Goal: Task Accomplishment & Management: Complete application form

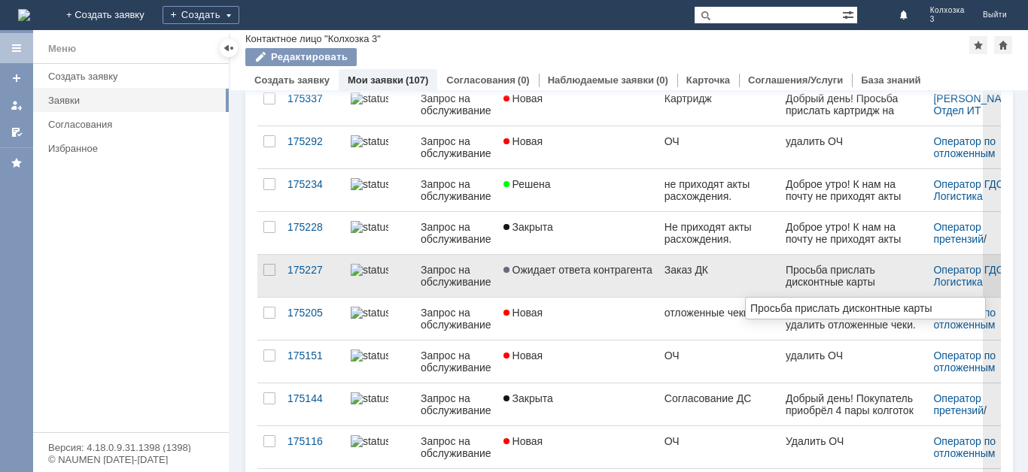
scroll to position [150, 0]
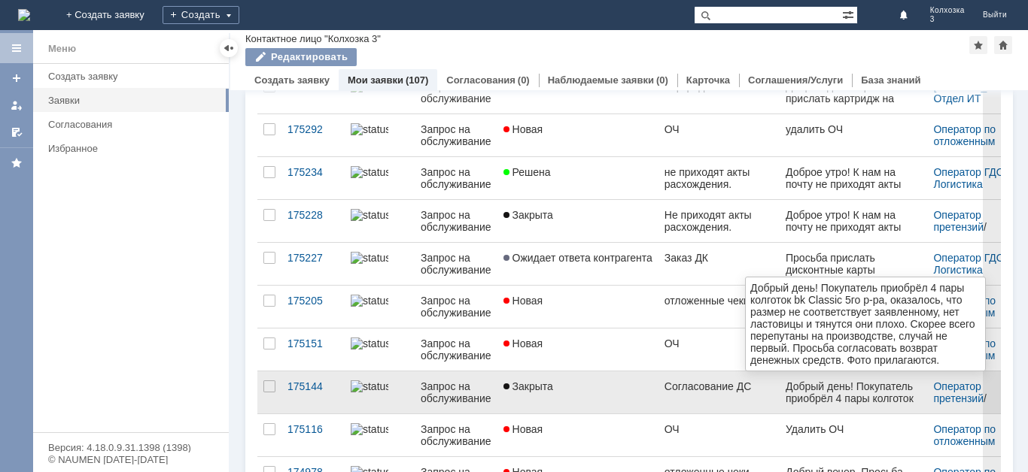
click at [866, 391] on div "Добрый день! Покупатель приобрёл 4 пары колготок bk Classic 5го р-ра, оказалось…" at bounding box center [852, 465] width 135 height 168
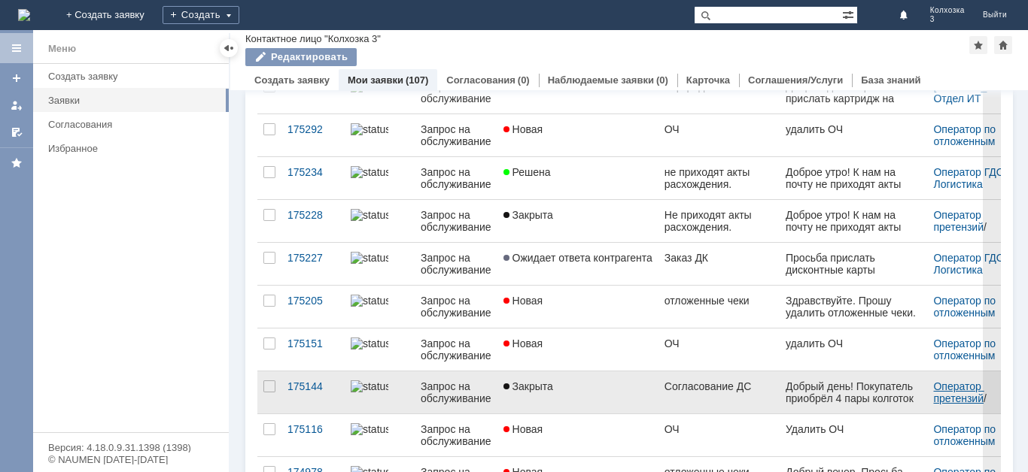
click at [938, 396] on link "Оператор претензий" at bounding box center [958, 393] width 50 height 24
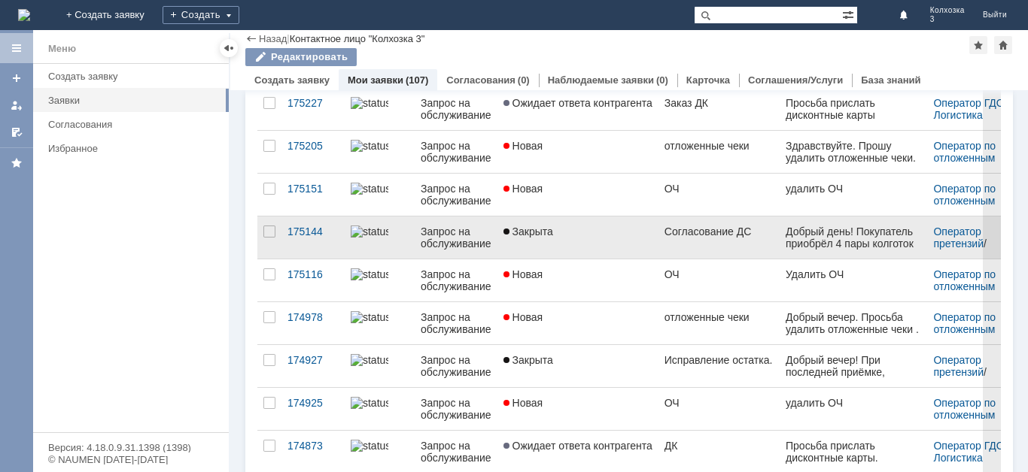
click at [694, 235] on div "Согласование ДС" at bounding box center [719, 232] width 110 height 12
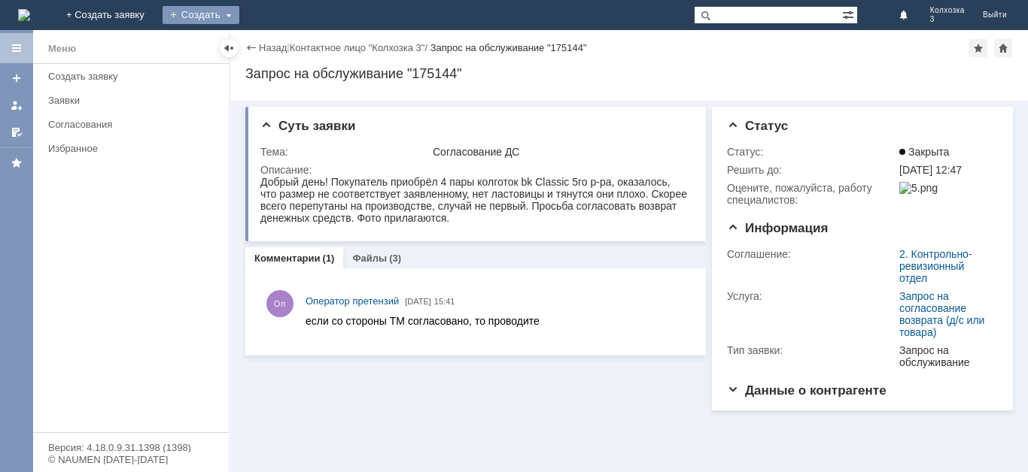
click at [239, 16] on div "Создать" at bounding box center [200, 15] width 77 height 18
click at [280, 47] on link "Заявка" at bounding box center [222, 45] width 114 height 18
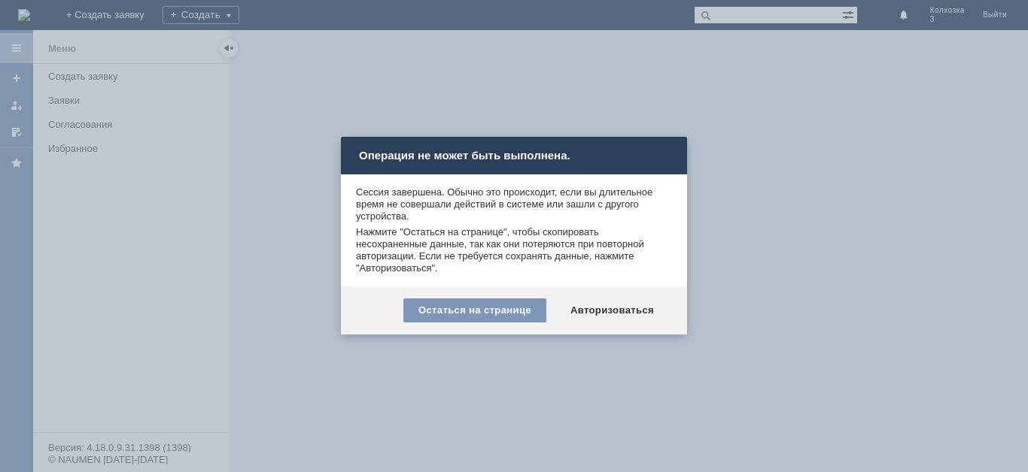
drag, startPoint x: 570, startPoint y: 61, endPoint x: 624, endPoint y: 122, distance: 81.0
click at [586, 75] on div at bounding box center [514, 236] width 1028 height 472
drag, startPoint x: 664, startPoint y: 303, endPoint x: 836, endPoint y: 217, distance: 192.4
click at [733, 282] on body "Идет загрузка, пожалуйста, подождите. На домашнюю + Создать заявку Создать Колх…" at bounding box center [514, 236] width 1028 height 472
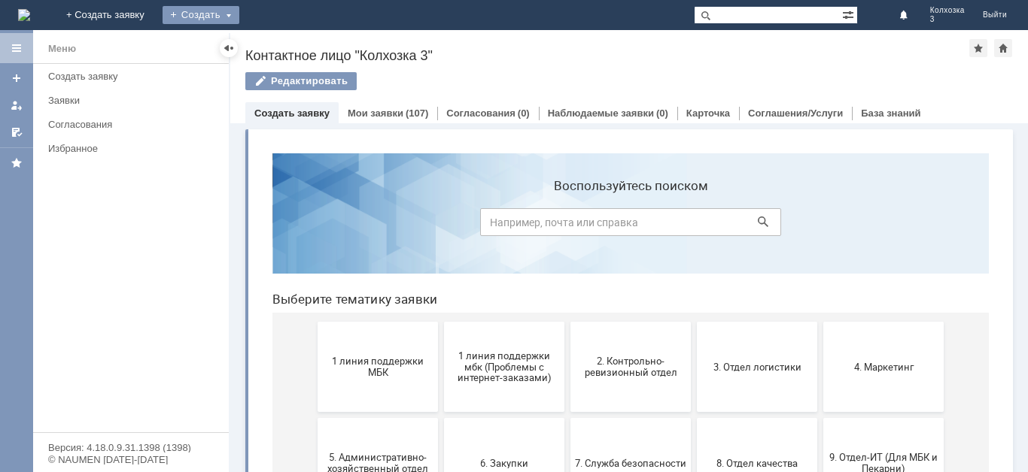
click at [239, 15] on div "Создать" at bounding box center [200, 15] width 77 height 18
drag, startPoint x: 314, startPoint y: 80, endPoint x: 592, endPoint y: 91, distance: 277.8
click at [592, 91] on div "Редактировать" at bounding box center [628, 88] width 767 height 32
click at [239, 8] on div "Создать" at bounding box center [200, 15] width 77 height 18
click at [283, 32] on div "Заявка" at bounding box center [222, 45] width 120 height 30
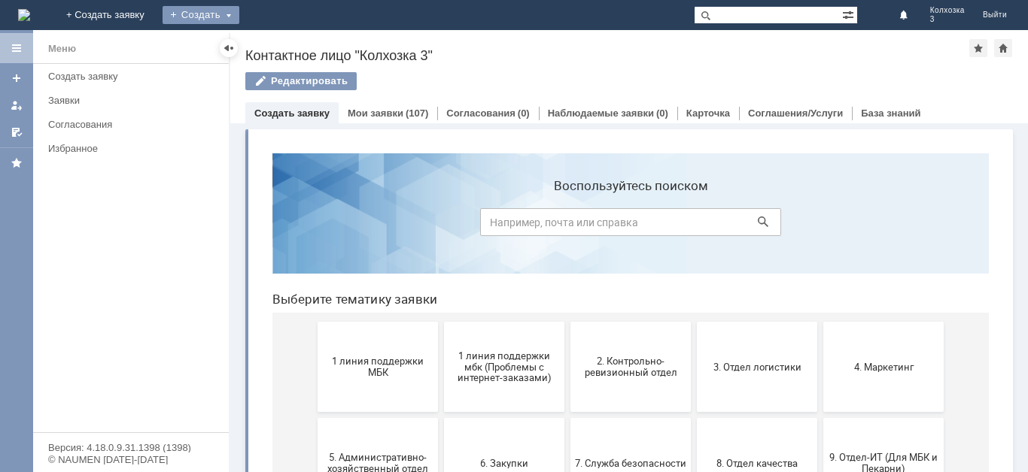
click at [239, 20] on div "Создать" at bounding box center [200, 15] width 77 height 18
click at [280, 44] on link "Заявка" at bounding box center [222, 45] width 114 height 18
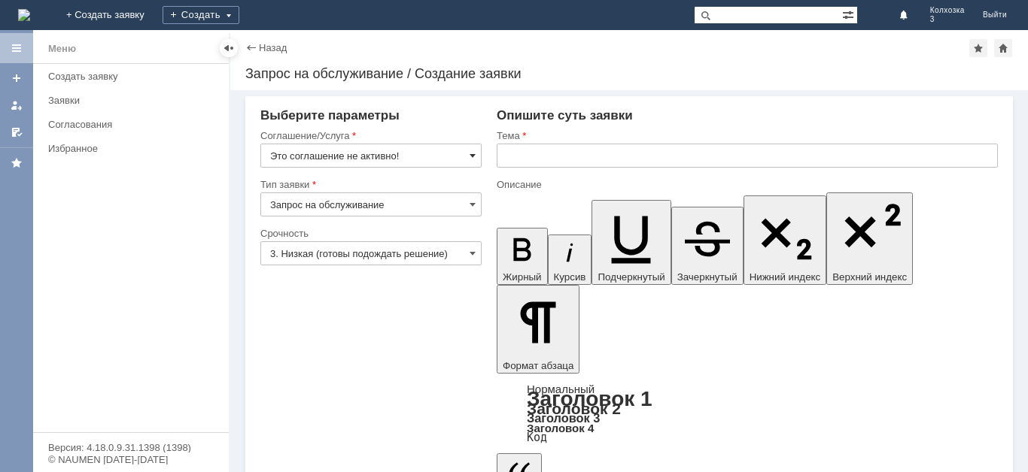
click at [474, 157] on span at bounding box center [472, 156] width 6 height 12
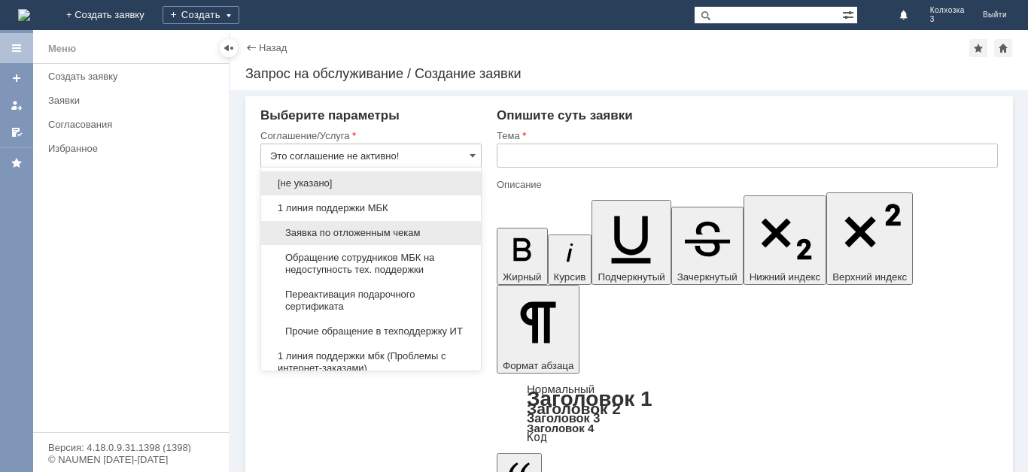
click at [436, 225] on div "Заявка по отложенным чекам" at bounding box center [371, 233] width 220 height 24
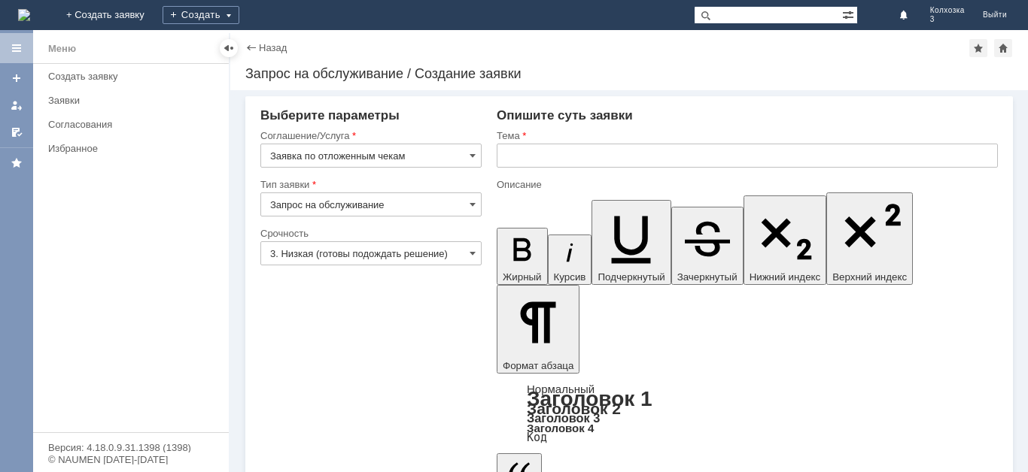
type input "Заявка по отложенным чекам"
click at [469, 253] on input "3. Низкая (готовы подождать решение)" at bounding box center [370, 253] width 221 height 24
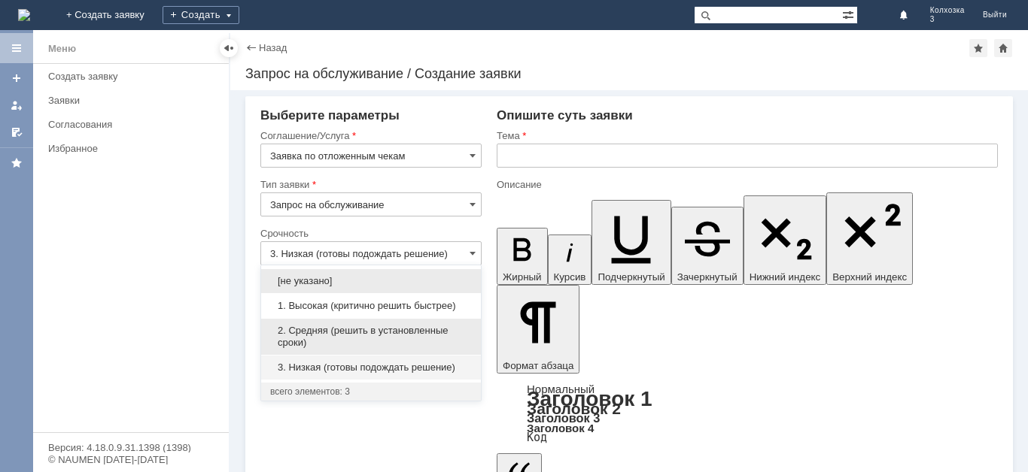
click at [395, 329] on span "2. Средняя (решить в установленные сроки)" at bounding box center [371, 337] width 202 height 24
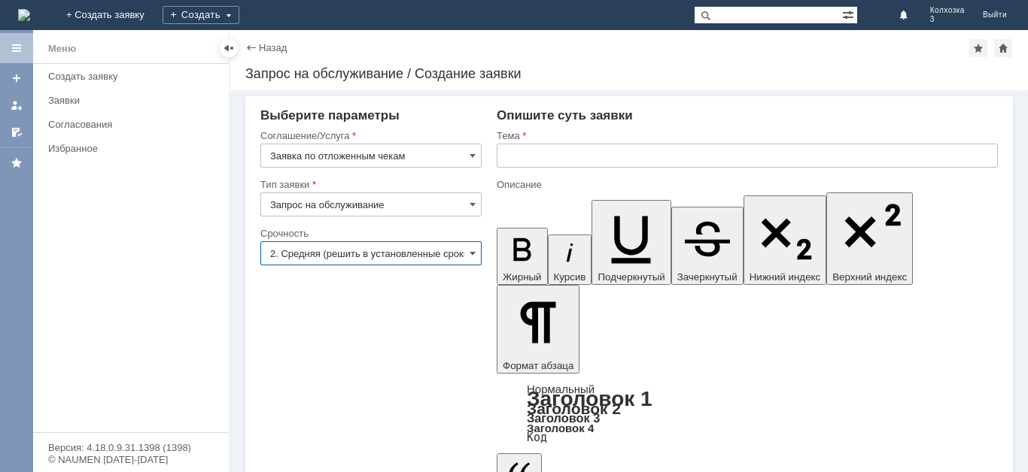
type input "2. Средняя (решить в установленные сроки)"
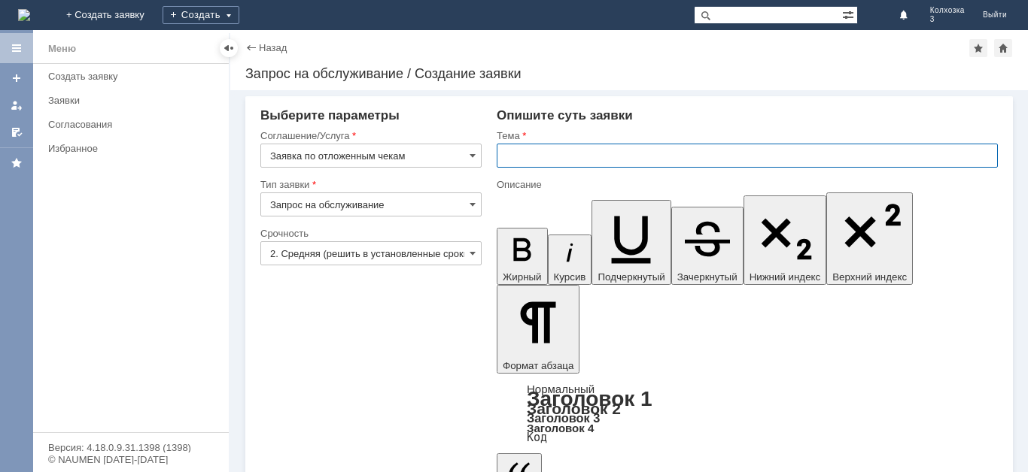
click at [534, 160] on input "text" at bounding box center [746, 156] width 501 height 24
type input "отложенные чеки"
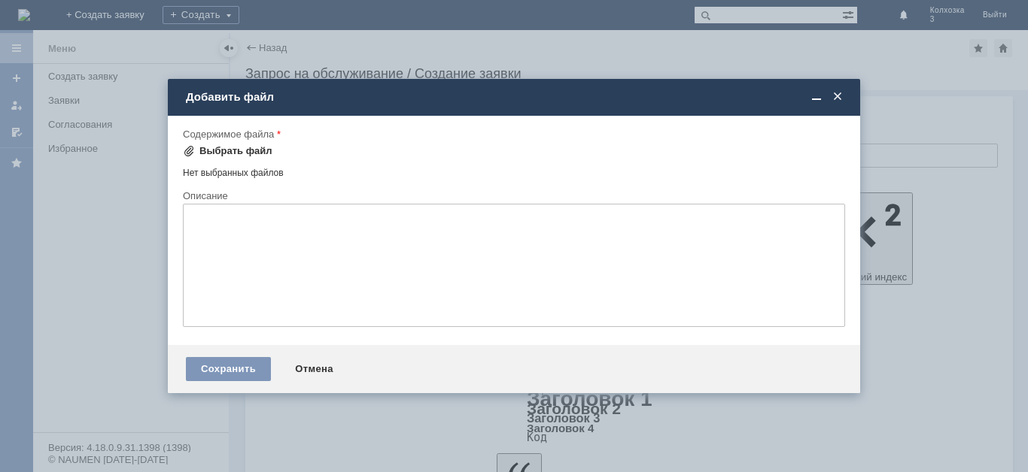
click at [184, 146] on span at bounding box center [189, 151] width 12 height 12
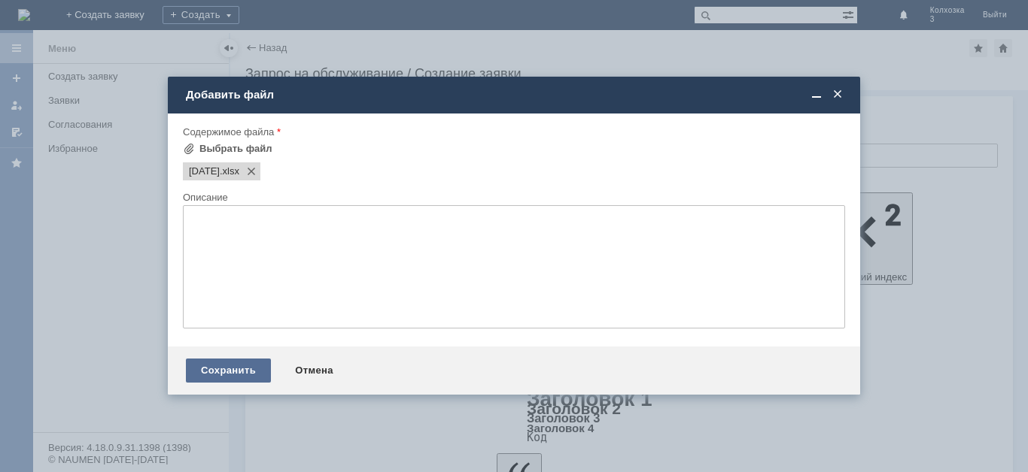
click at [246, 369] on div "Сохранить" at bounding box center [228, 371] width 85 height 24
